Goal: Task Accomplishment & Management: Manage account settings

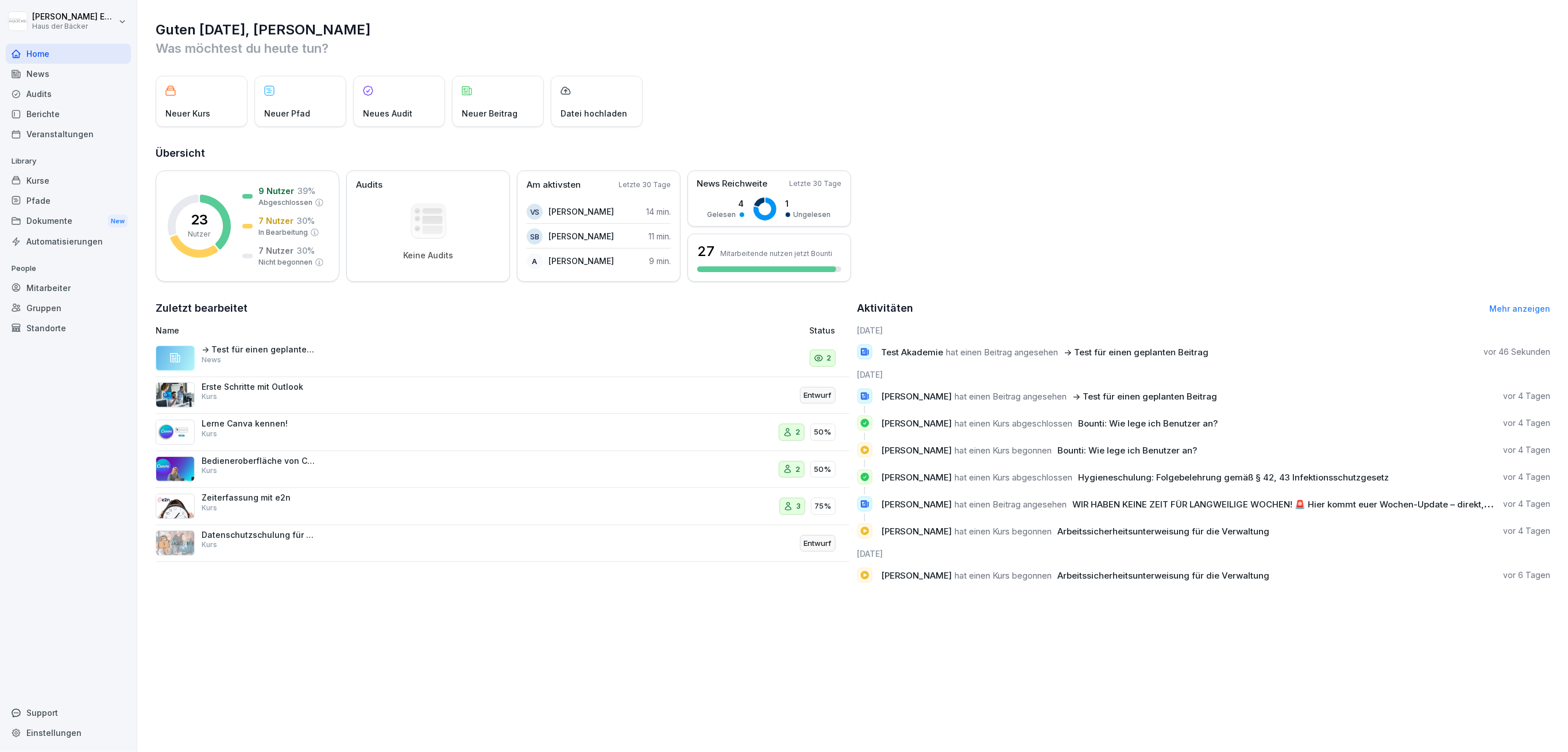
click at [33, 179] on div "Kurse" at bounding box center [68, 180] width 125 height 20
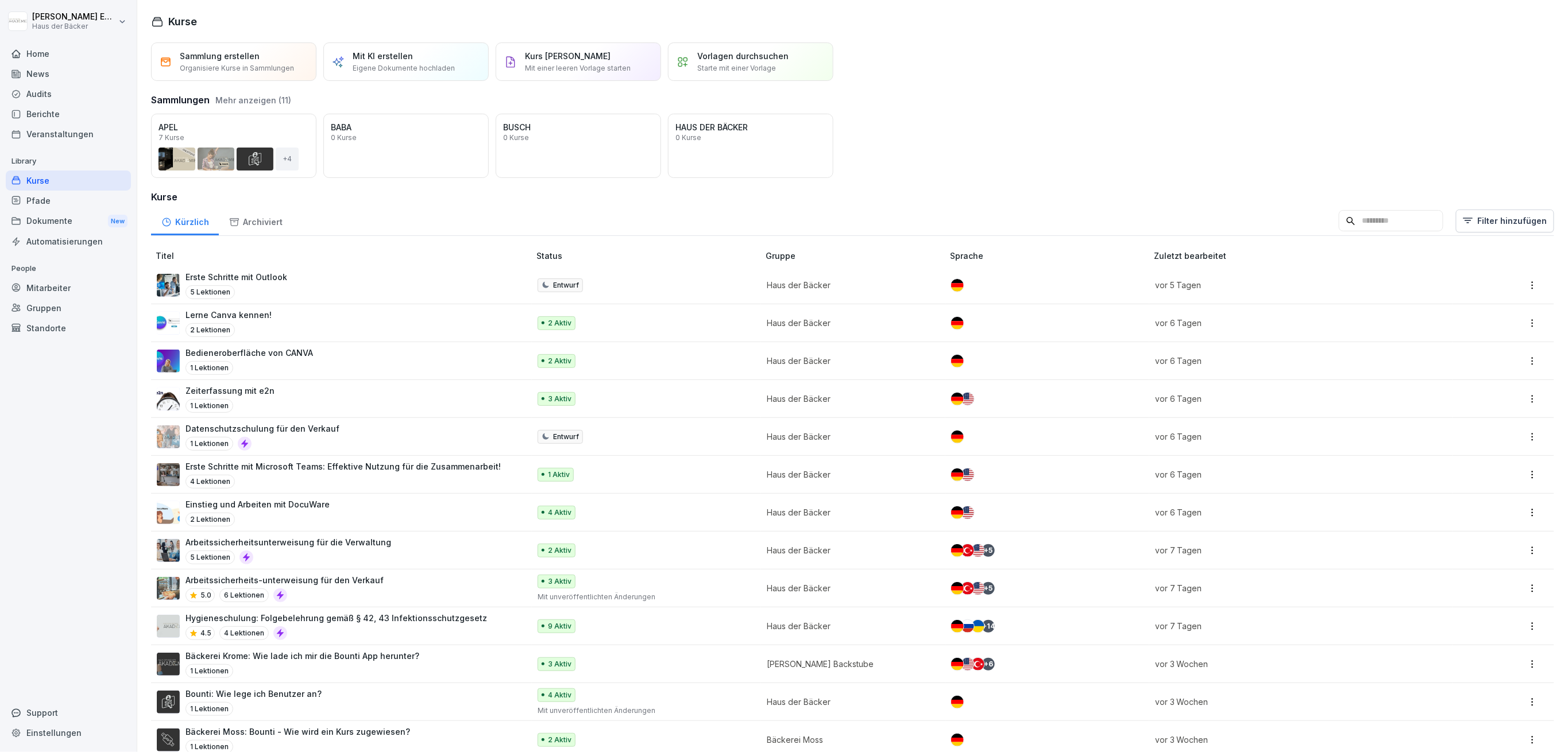
click at [52, 65] on div "News" at bounding box center [68, 74] width 125 height 20
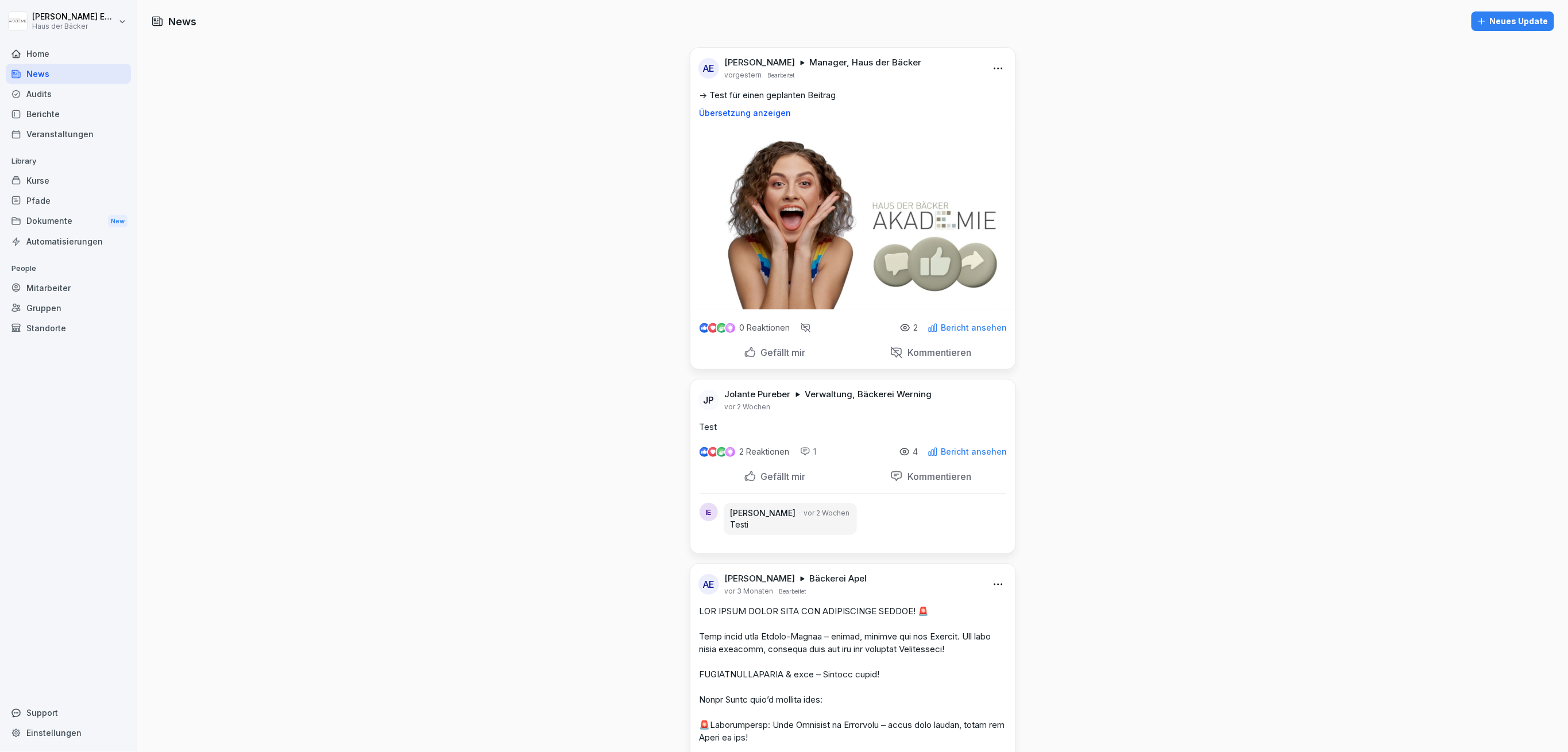
click at [52, 54] on div "Home" at bounding box center [68, 54] width 125 height 20
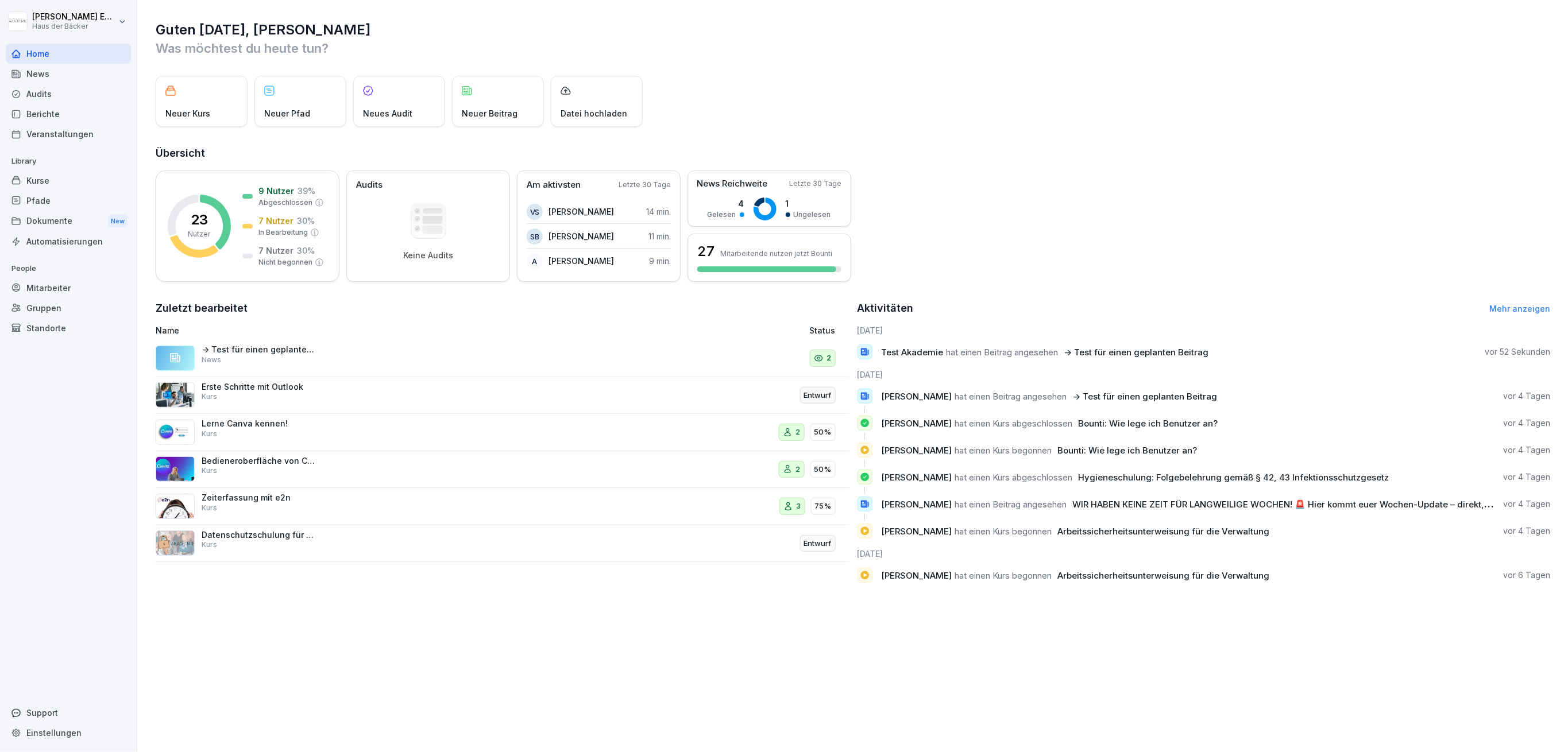
click at [63, 282] on div "Mitarbeiter" at bounding box center [68, 288] width 125 height 20
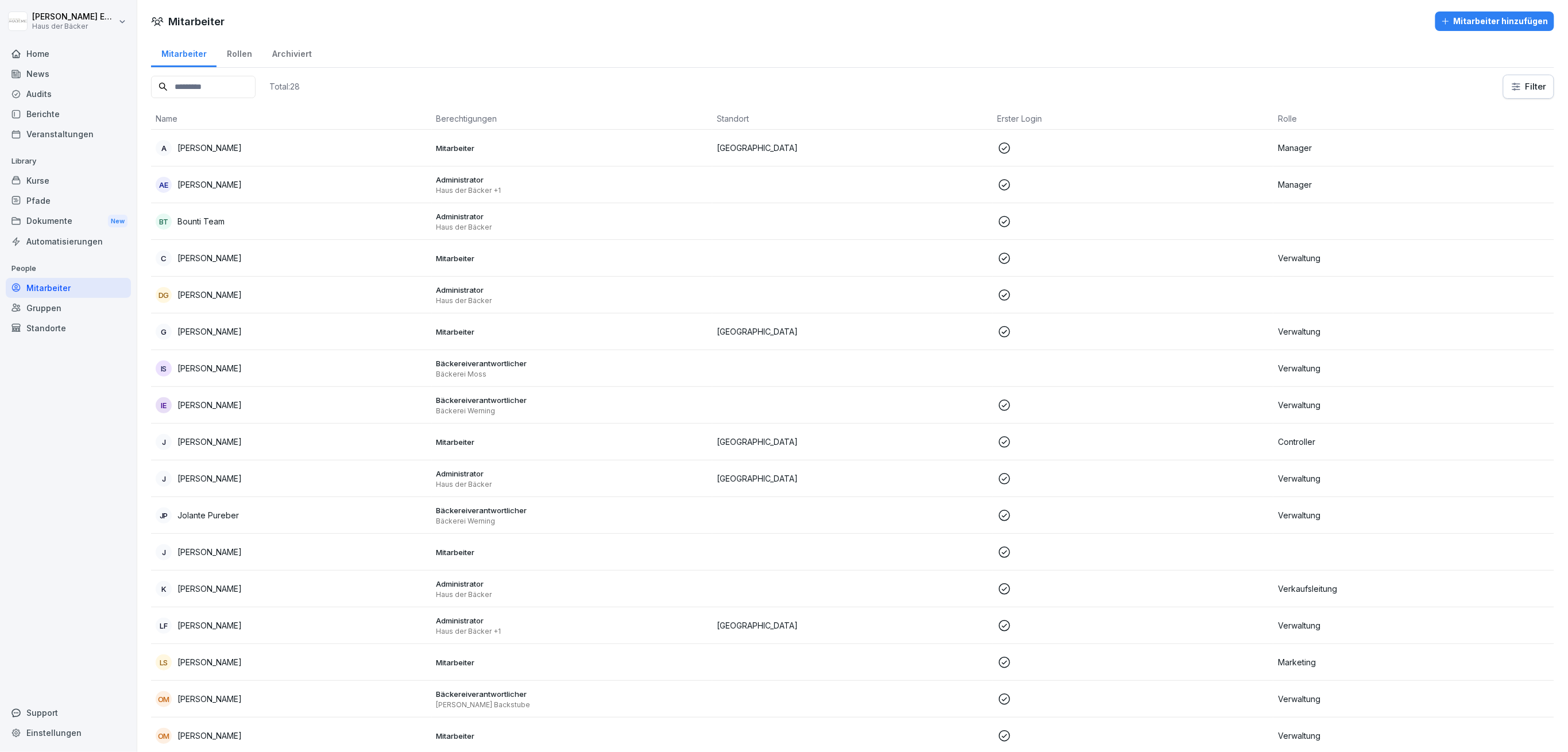
drag, startPoint x: 198, startPoint y: 91, endPoint x: 175, endPoint y: 93, distance: 23.1
click at [197, 91] on input at bounding box center [203, 87] width 105 height 23
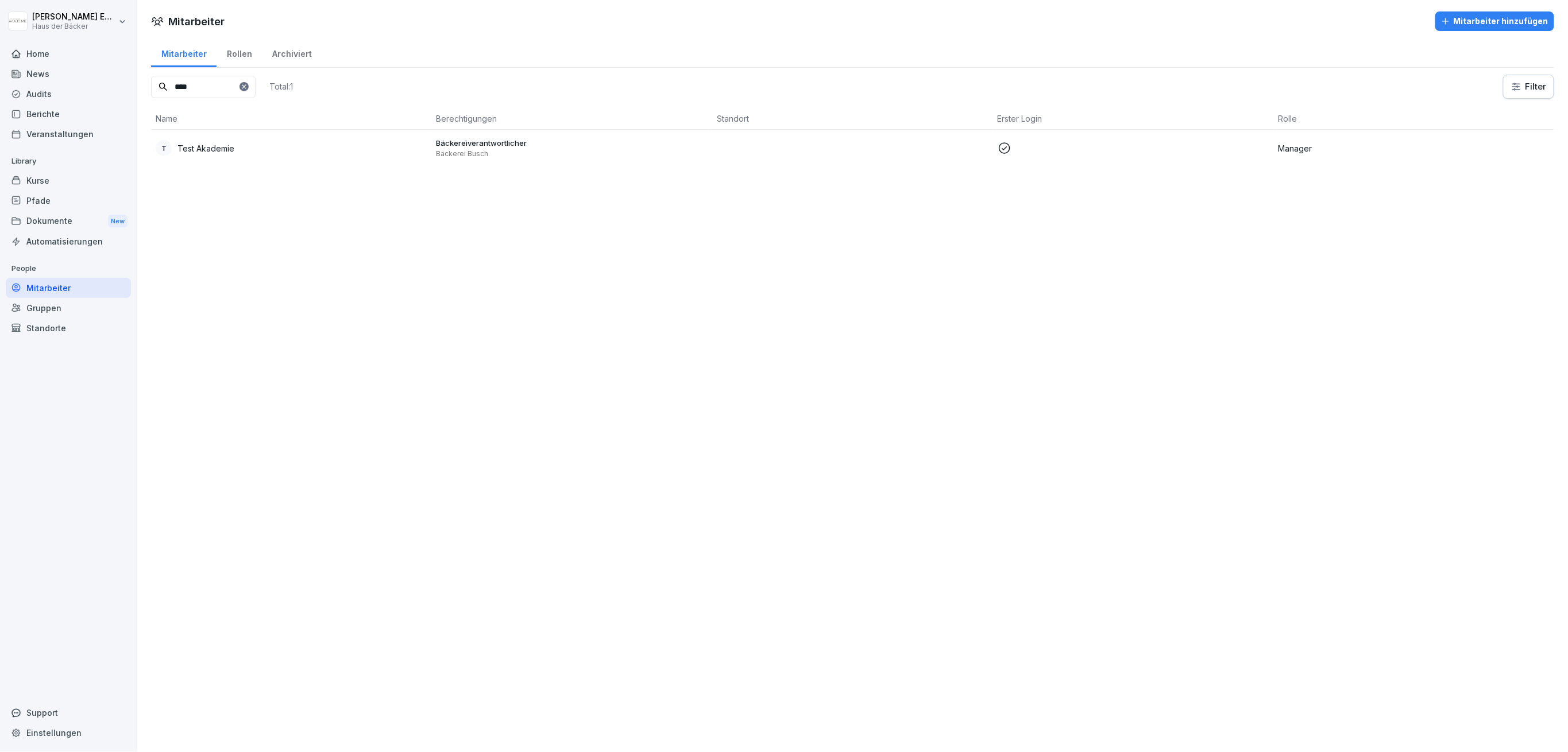
type input "****"
click at [242, 152] on div "T Test Akademie" at bounding box center [292, 148] width 271 height 16
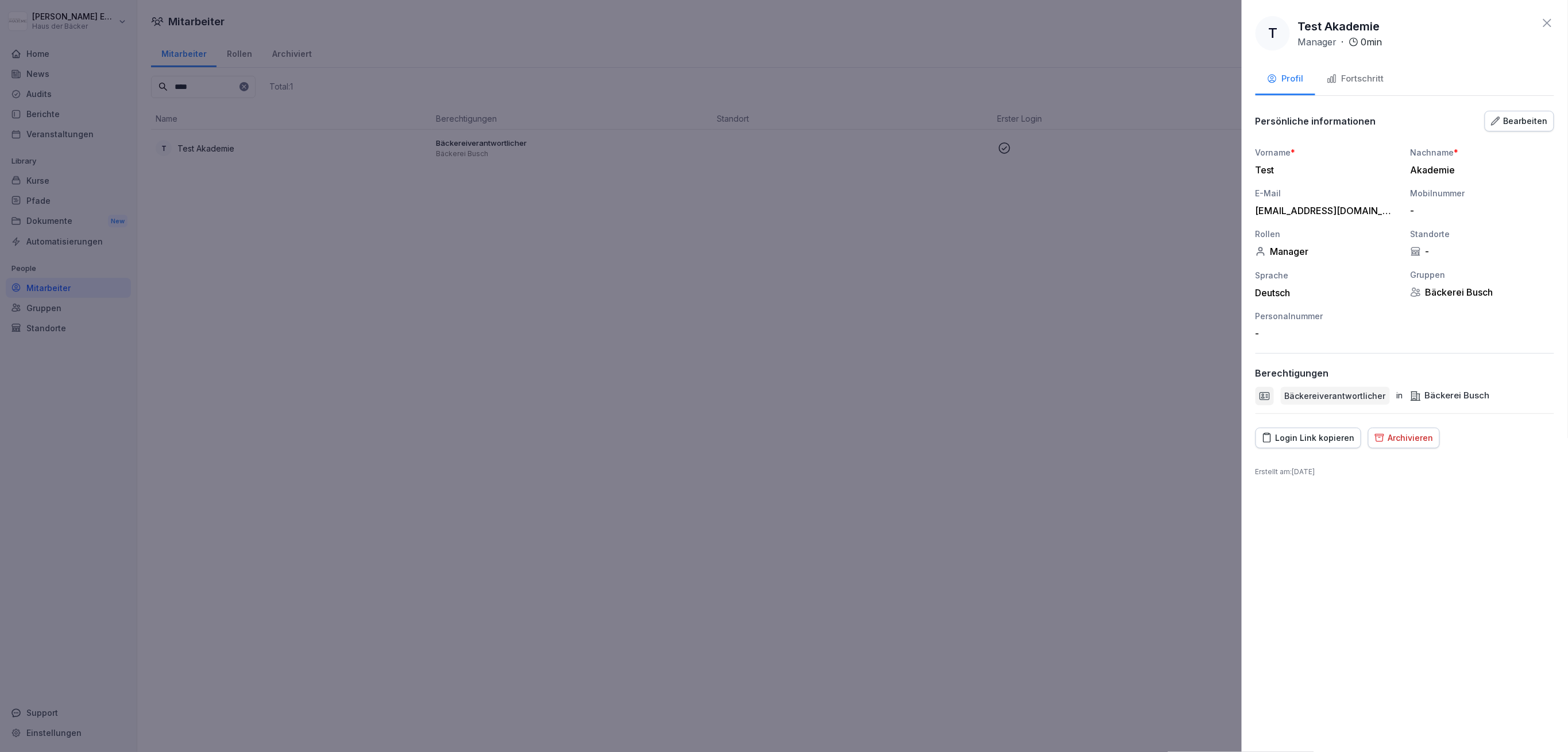
click at [1310, 442] on div "Login Link kopieren" at bounding box center [1308, 438] width 93 height 13
click at [66, 209] on div at bounding box center [784, 376] width 1568 height 752
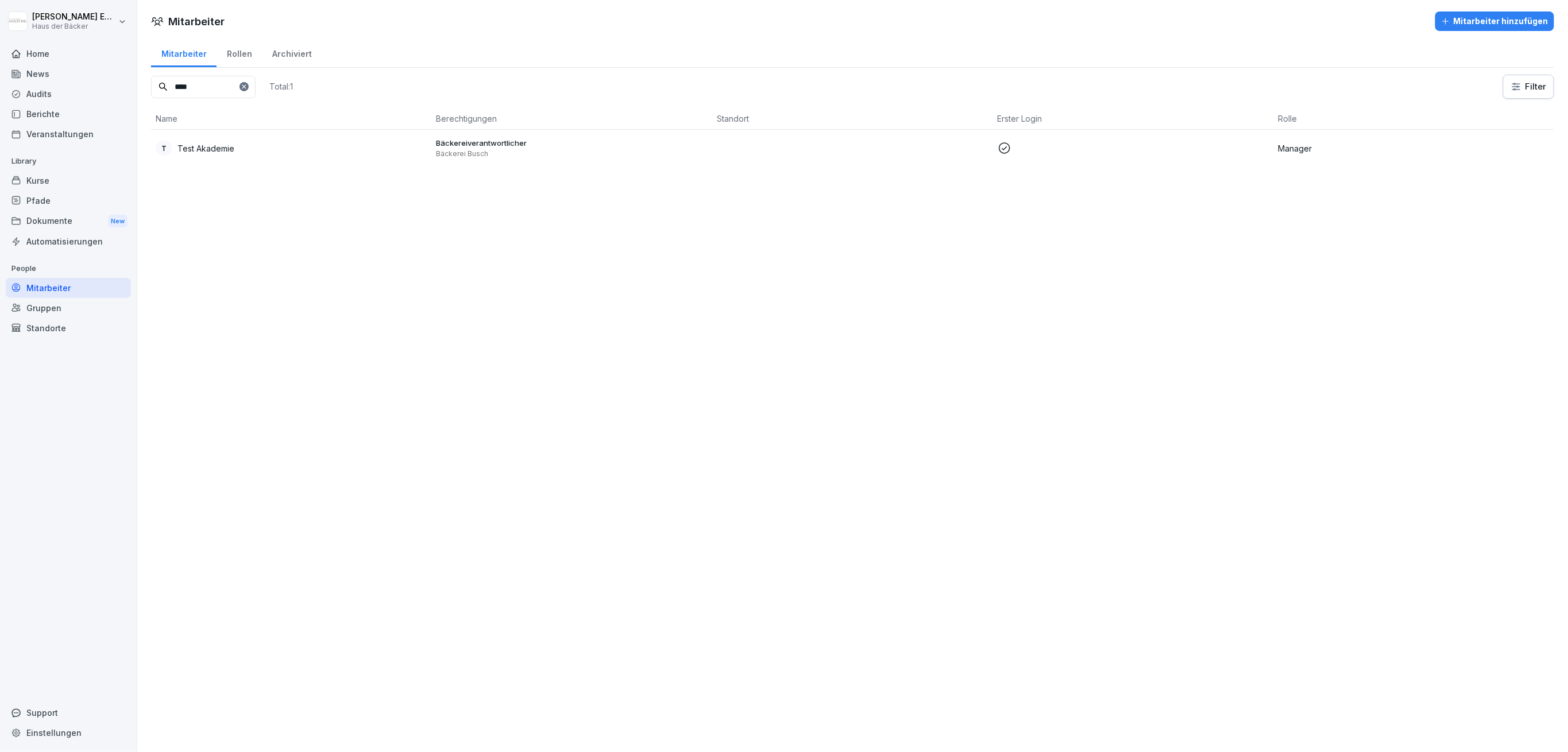
click at [60, 332] on div "Standorte" at bounding box center [68, 328] width 125 height 20
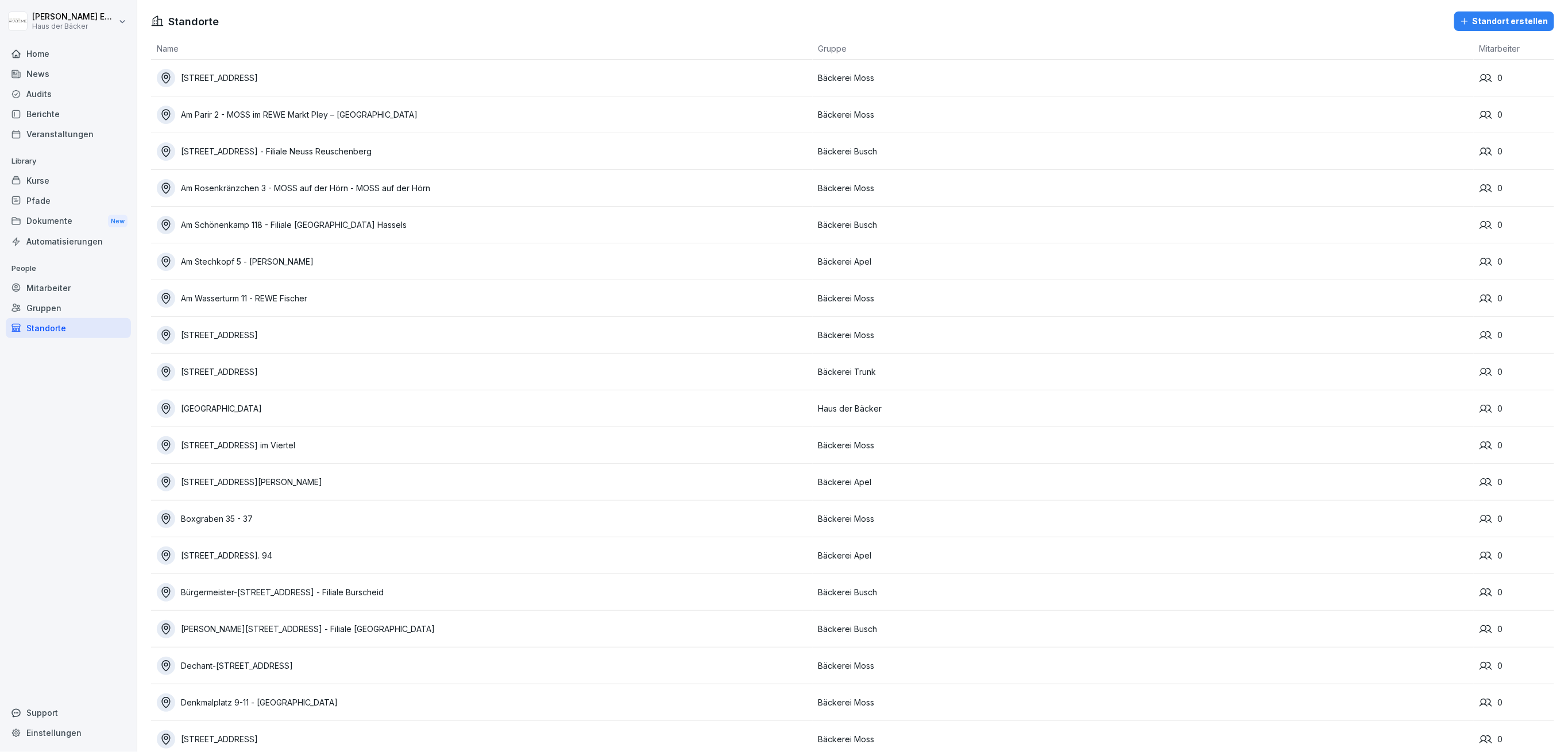
click at [66, 312] on div "Gruppen" at bounding box center [68, 308] width 125 height 20
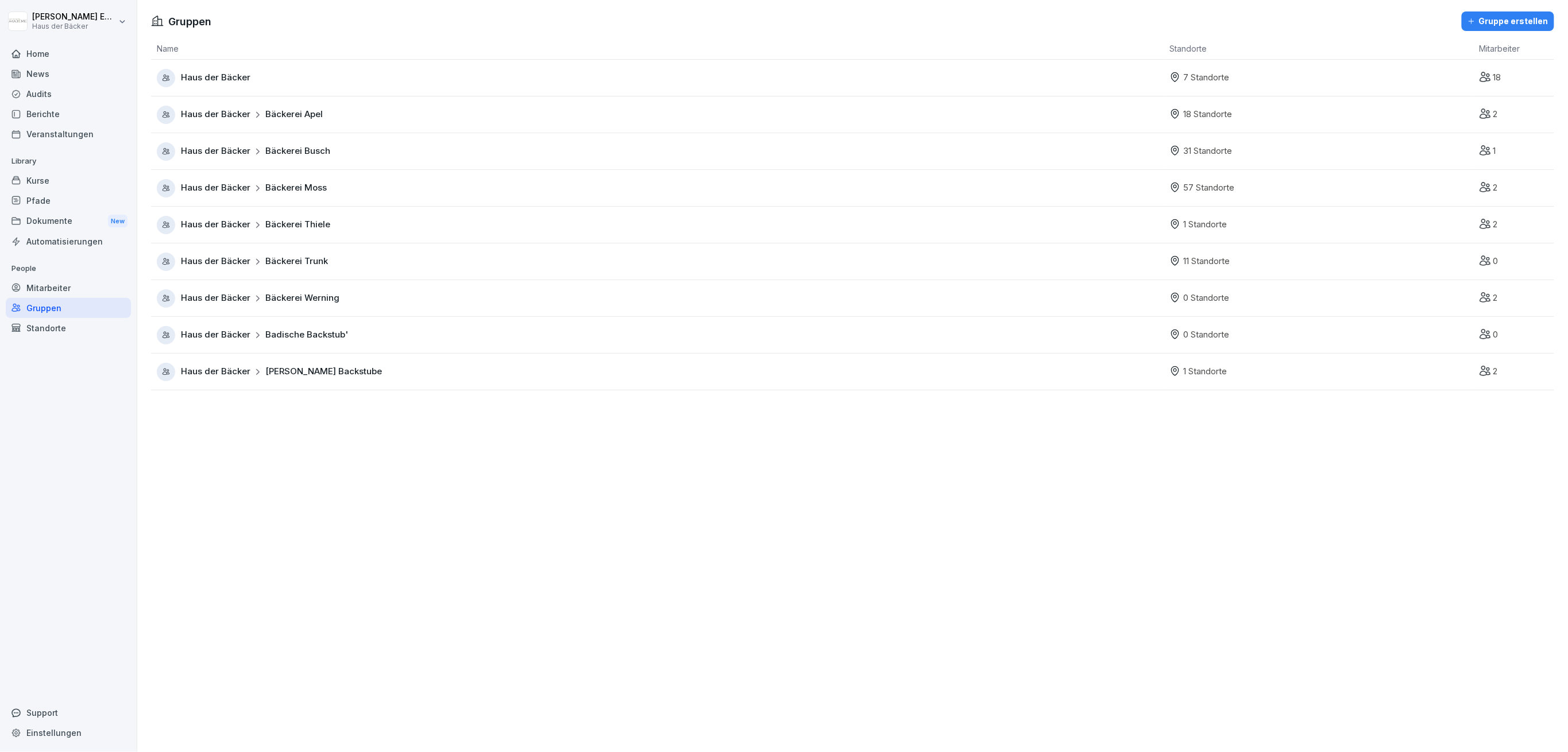
click at [292, 270] on div "Haus der Bäcker Bäckerei Trunk" at bounding box center [660, 262] width 1007 height 18
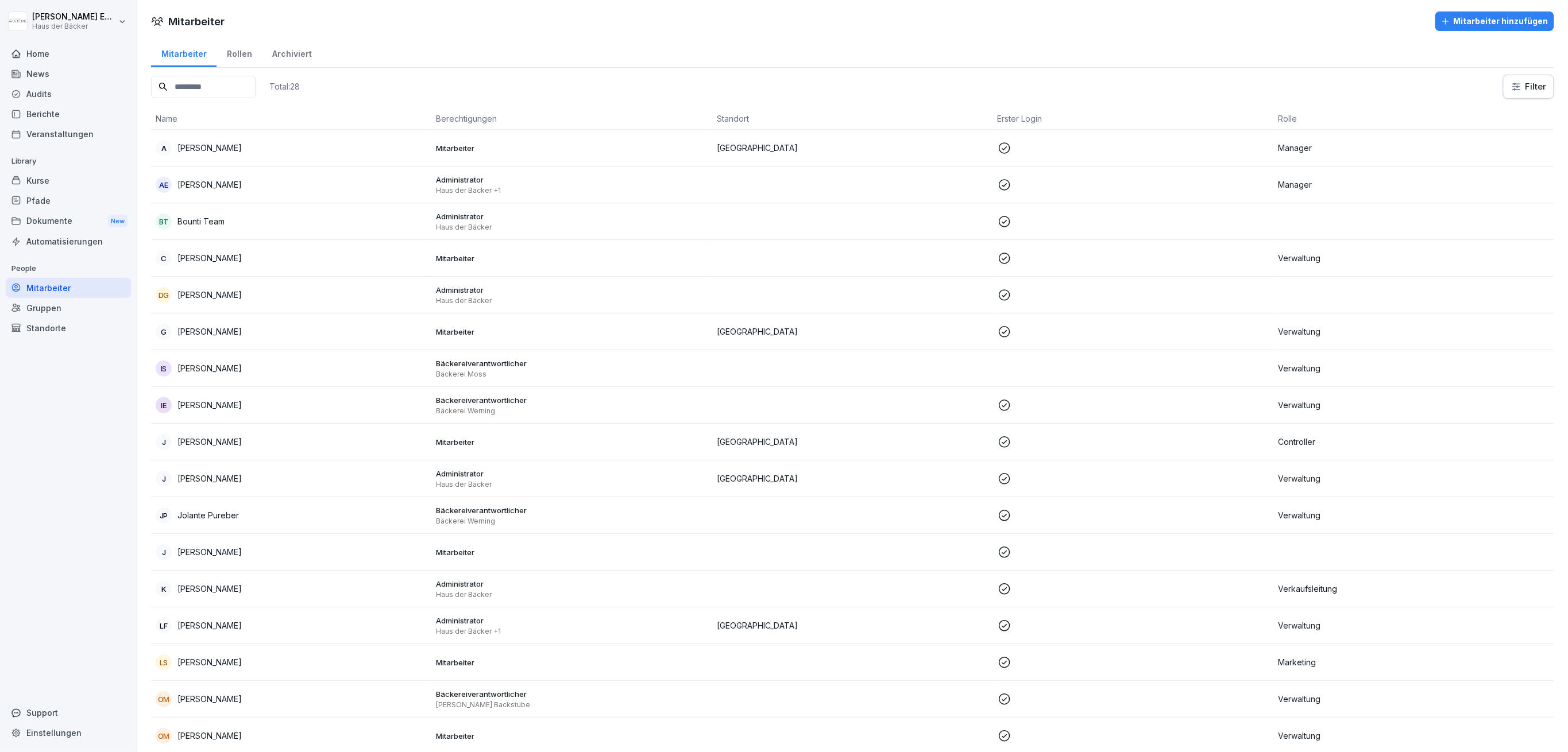
click at [250, 190] on div "AE [PERSON_NAME]" at bounding box center [292, 185] width 271 height 16
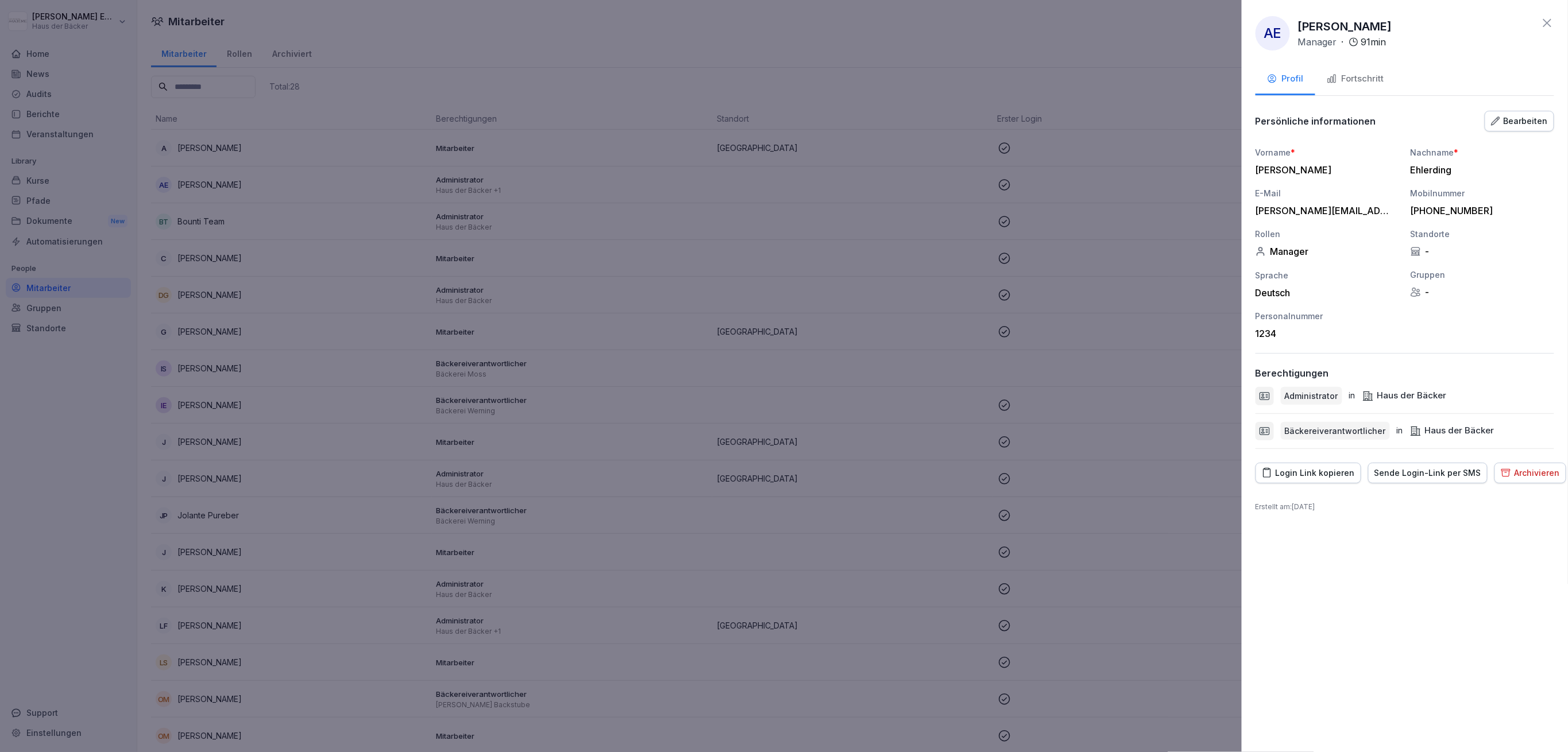
click at [1301, 473] on div "Login Link kopieren" at bounding box center [1308, 473] width 93 height 13
click at [664, 437] on div at bounding box center [784, 376] width 1568 height 752
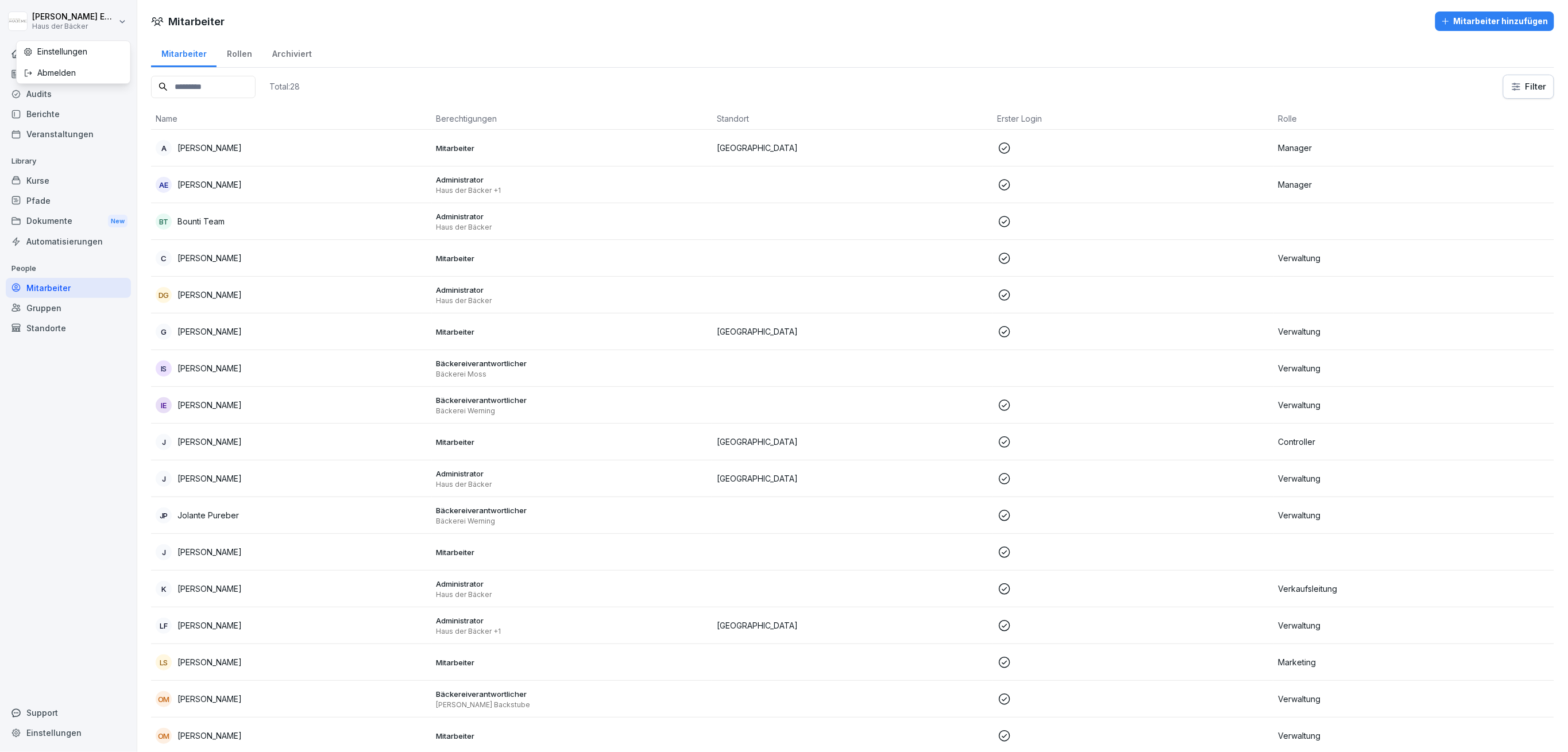
click at [65, 27] on html "[PERSON_NAME] Haus der Bäcker Home News Audits Berichte Veranstaltungen Library…" at bounding box center [784, 376] width 1568 height 752
click at [88, 65] on div "Abmelden" at bounding box center [73, 72] width 114 height 21
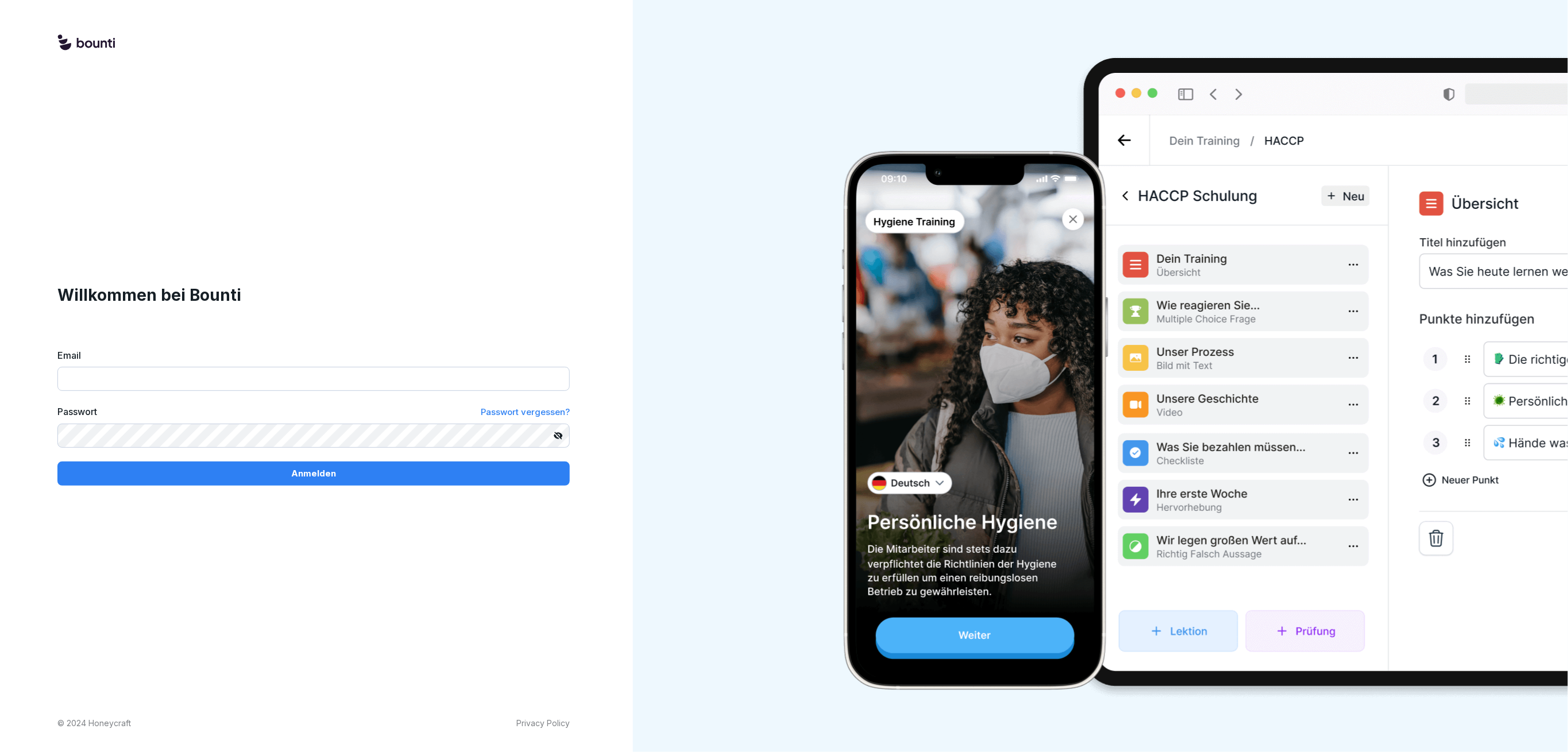
drag, startPoint x: 142, startPoint y: 361, endPoint x: 129, endPoint y: 372, distance: 17.0
click at [139, 363] on div "Email" at bounding box center [313, 370] width 513 height 43
click at [124, 383] on input "Email" at bounding box center [313, 379] width 513 height 24
paste input "**********"
type input "**********"
